Goal: Task Accomplishment & Management: Manage account settings

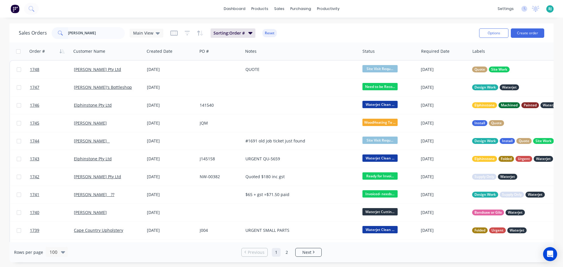
type input "[PERSON_NAME]"
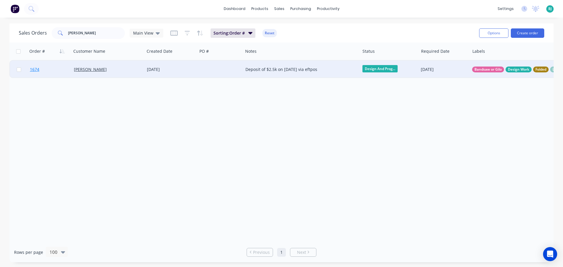
click at [61, 69] on link "1674" at bounding box center [52, 70] width 44 height 18
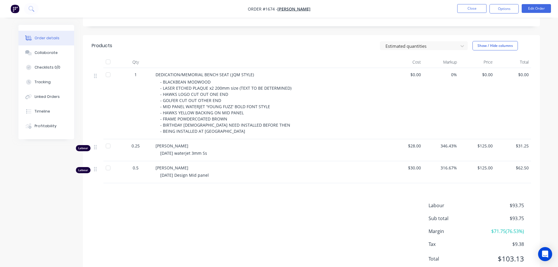
scroll to position [117, 0]
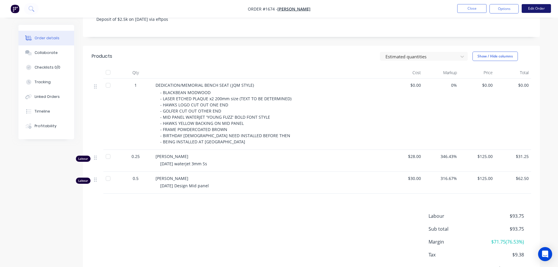
click at [535, 8] on button "Edit Order" at bounding box center [536, 8] width 29 height 9
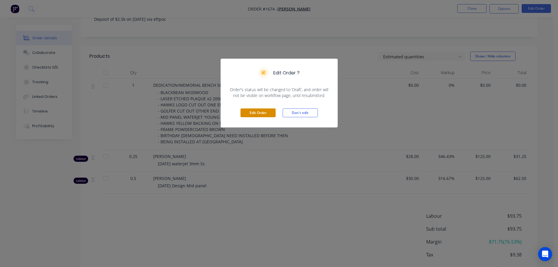
click at [262, 115] on button "Edit Order" at bounding box center [258, 112] width 35 height 9
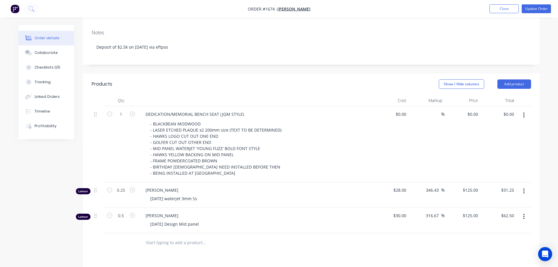
scroll to position [147, 0]
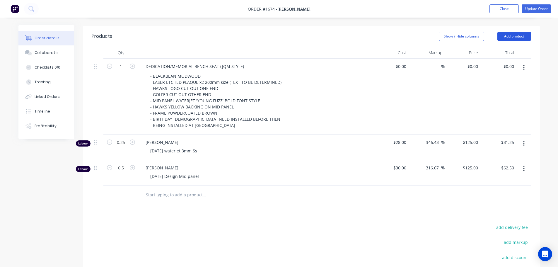
click at [526, 32] on button "Add product" at bounding box center [515, 36] width 34 height 9
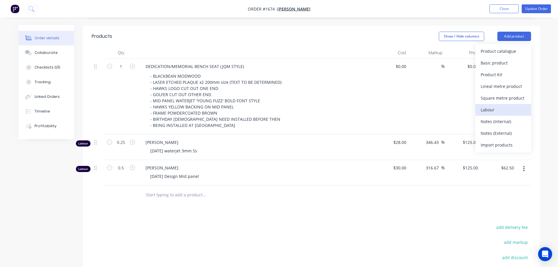
click at [510, 106] on div "Labour" at bounding box center [503, 110] width 45 height 9
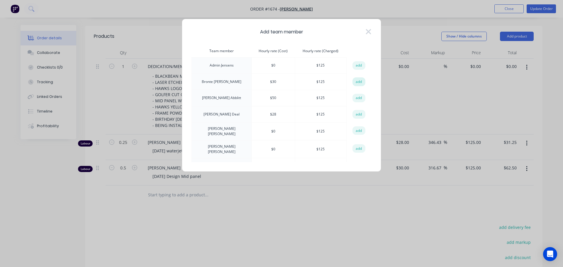
click at [358, 83] on button "add" at bounding box center [358, 81] width 13 height 9
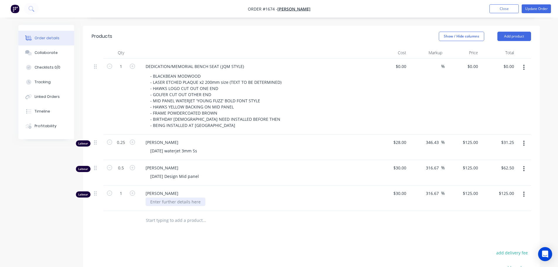
click at [167, 198] on div at bounding box center [176, 202] width 60 height 9
click at [155, 198] on div at bounding box center [258, 202] width 225 height 9
drag, startPoint x: 162, startPoint y: 197, endPoint x: 158, endPoint y: 192, distance: 6.7
click at [161, 198] on div at bounding box center [258, 202] width 225 height 9
click at [153, 198] on div at bounding box center [150, 202] width 9 height 9
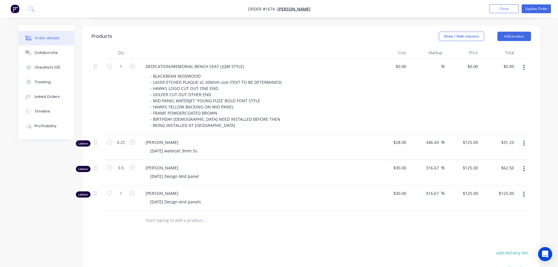
click at [257, 223] on div "Products Show / Hide columns Add product Qty Cost Markup Price Total 1 DEDICATI…" at bounding box center [311, 198] width 457 height 345
click at [134, 191] on icon "button" at bounding box center [132, 193] width 5 height 5
type input "2"
type input "$250.00"
click at [232, 223] on div "Products Show / Hide columns Add product Qty Cost Markup Price Total 1 DEDICATI…" at bounding box center [311, 198] width 457 height 345
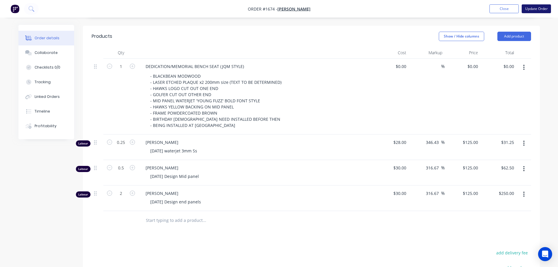
click at [547, 9] on button "Update Order" at bounding box center [536, 8] width 29 height 9
type input "$28.00"
type input "346.43"
type input "$125.00"
type input "$31.25"
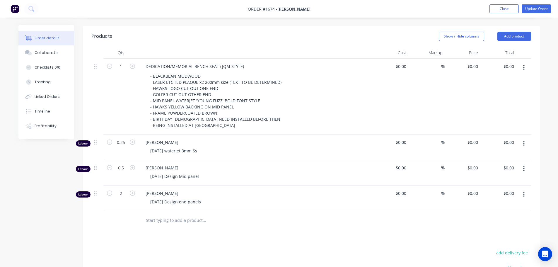
type input "$30.00"
type input "316.67"
type input "$125.00"
type input "$62.50"
type input "$30.00"
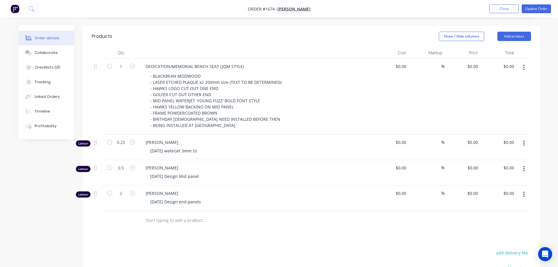
type input "316.67"
type input "$125.00"
type input "$250.00"
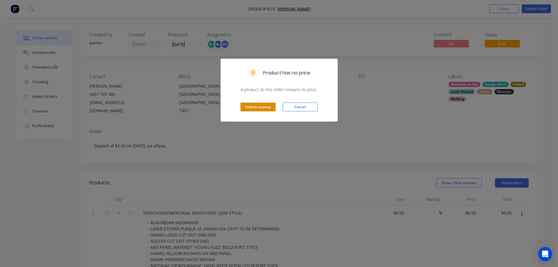
click at [264, 108] on button "Submit anyway" at bounding box center [258, 107] width 35 height 9
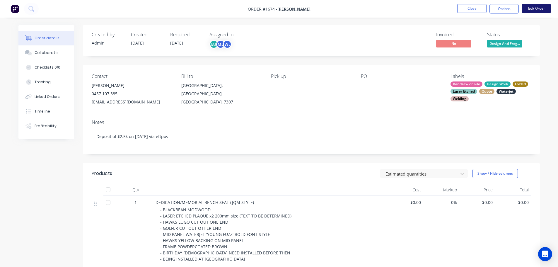
click at [534, 9] on button "Edit Order" at bounding box center [536, 8] width 29 height 9
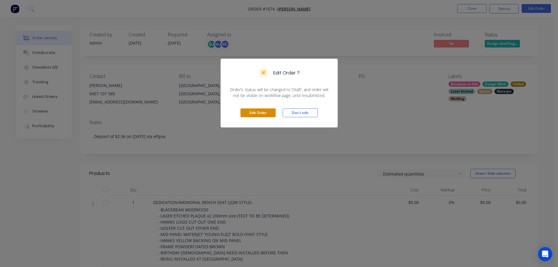
drag, startPoint x: 255, startPoint y: 112, endPoint x: 371, endPoint y: 127, distance: 116.4
click at [256, 112] on button "Edit Order" at bounding box center [258, 112] width 35 height 9
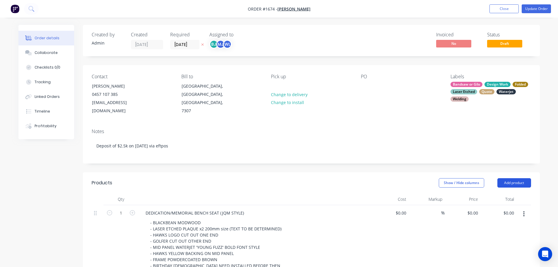
click at [516, 178] on button "Add product" at bounding box center [515, 182] width 34 height 9
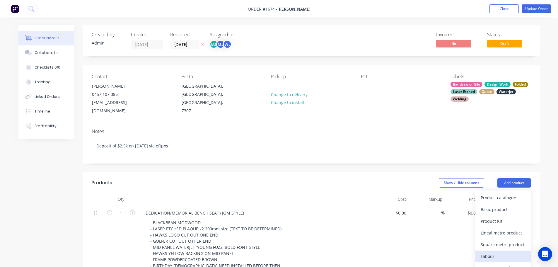
click at [500, 252] on div "Labour" at bounding box center [503, 256] width 45 height 9
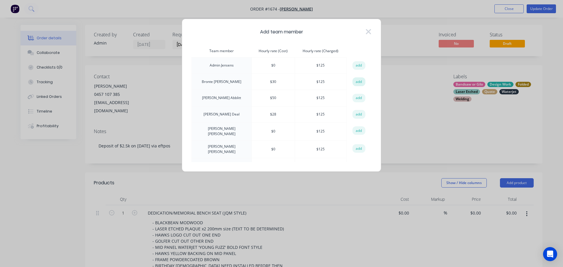
click at [354, 80] on button "add" at bounding box center [358, 81] width 13 height 9
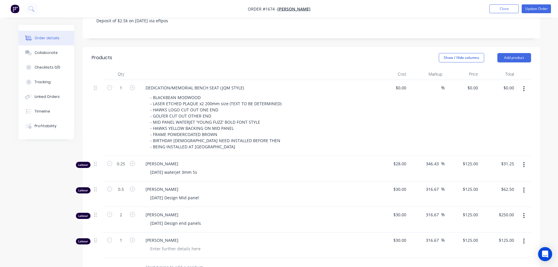
scroll to position [147, 0]
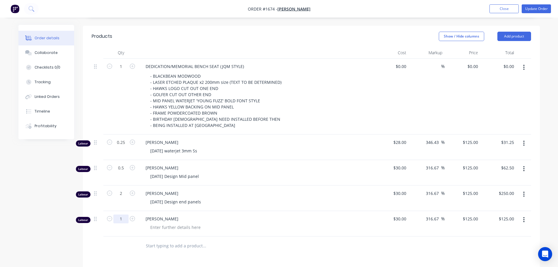
click at [123, 215] on input "1" at bounding box center [120, 219] width 15 height 9
type input "2"
type input "$250.00"
click at [151, 223] on div at bounding box center [176, 227] width 60 height 9
click at [159, 223] on div at bounding box center [176, 227] width 60 height 9
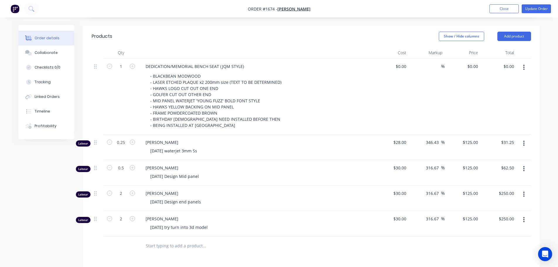
click at [253, 250] on div "Products Show / Hide columns Add product Qty Cost Markup Price Total 1 DEDICATI…" at bounding box center [311, 211] width 457 height 371
click at [534, 11] on button "Update Order" at bounding box center [536, 8] width 29 height 9
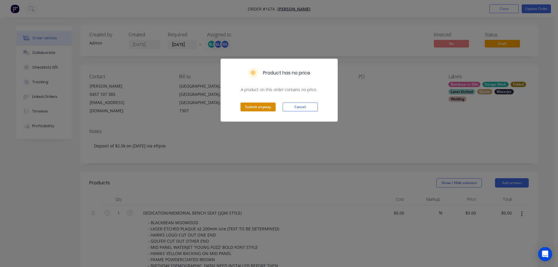
click at [257, 103] on button "Submit anyway" at bounding box center [258, 107] width 35 height 9
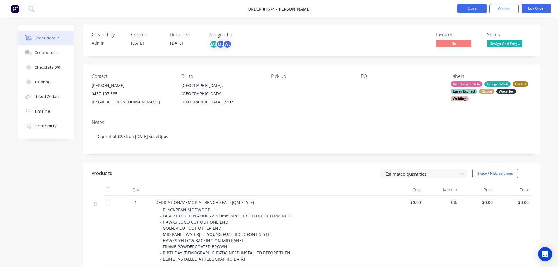
click at [469, 7] on button "Close" at bounding box center [472, 8] width 29 height 9
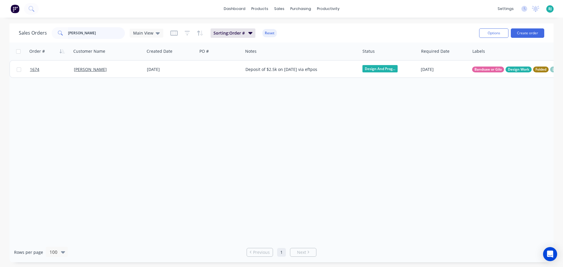
click at [103, 33] on input "[PERSON_NAME]" at bounding box center [96, 33] width 57 height 12
type input "p"
